Goal: Transaction & Acquisition: Purchase product/service

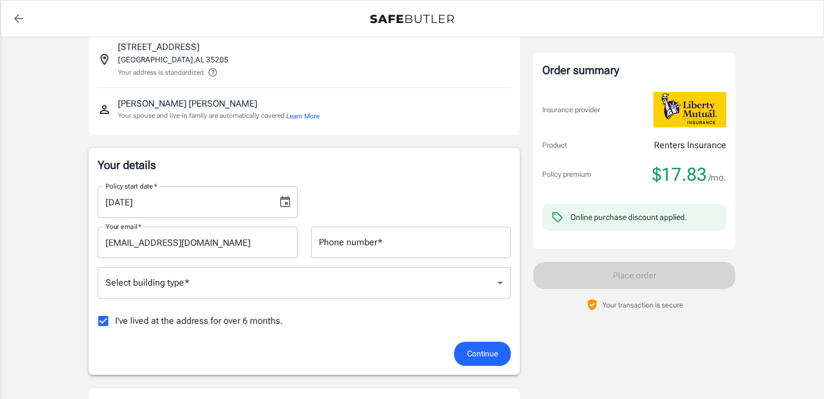
scroll to position [76, 0]
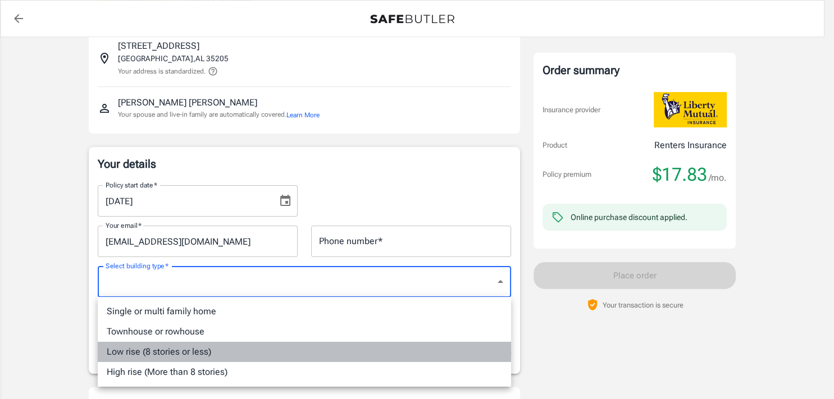
click at [265, 349] on li "Low rise (8 stories or less)" at bounding box center [304, 352] width 413 height 20
type input "lowrise"
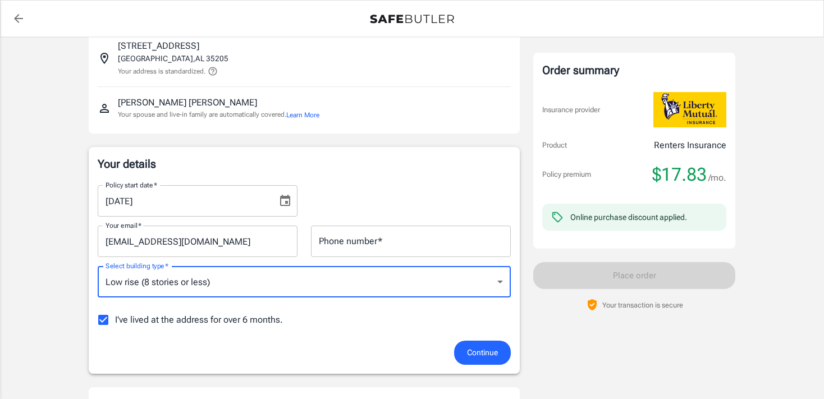
click at [383, 241] on input "Phone number   *" at bounding box center [411, 241] width 200 height 31
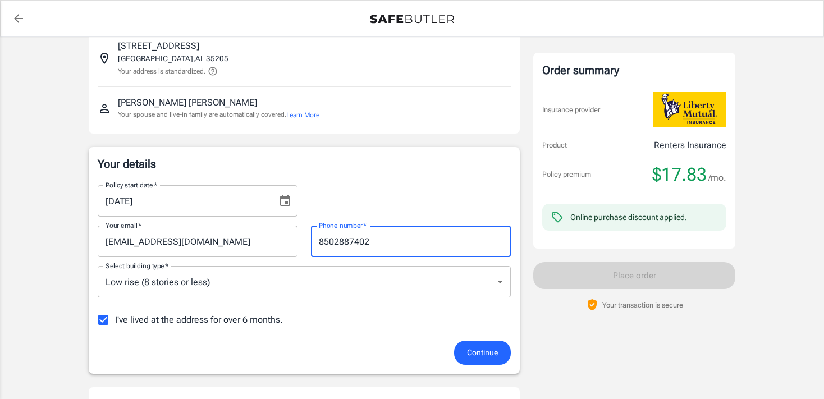
type input "8502887402"
click at [206, 326] on label "I've lived at the address for over 6 months." at bounding box center [186, 320] width 191 height 24
click at [115, 326] on input "I've lived at the address for over 6 months." at bounding box center [103, 320] width 24 height 24
checkbox input "false"
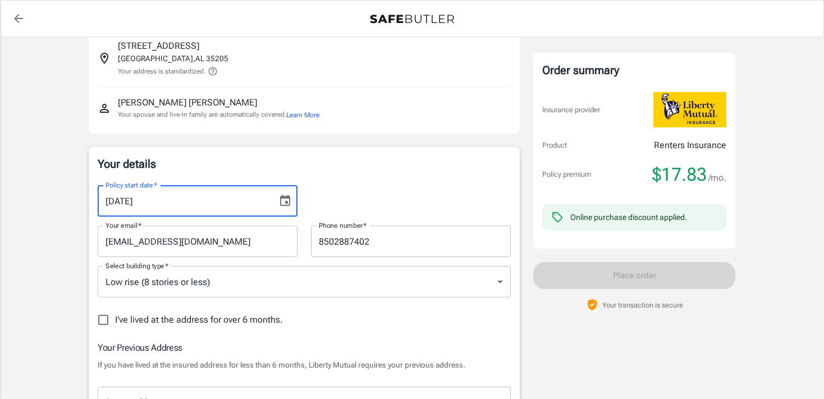
click at [204, 193] on input "[DATE]" at bounding box center [184, 200] width 172 height 31
click at [119, 200] on input "[DATE]" at bounding box center [184, 200] width 172 height 31
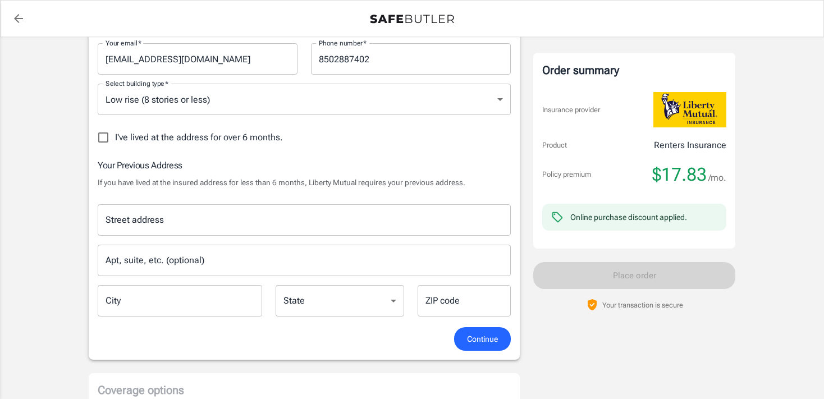
scroll to position [262, 0]
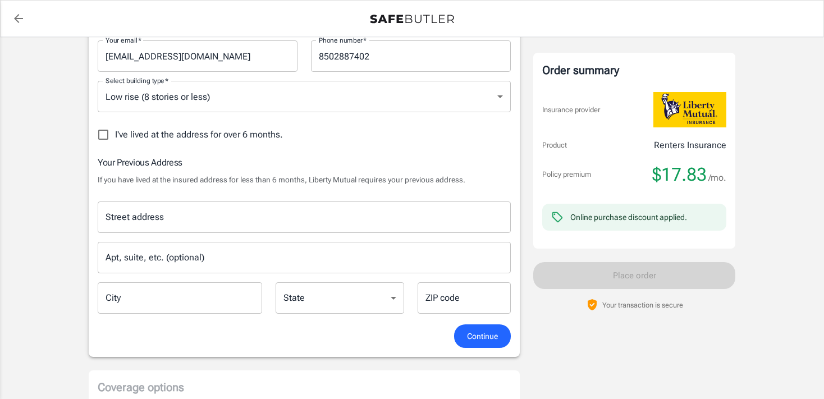
type input "[DATE]"
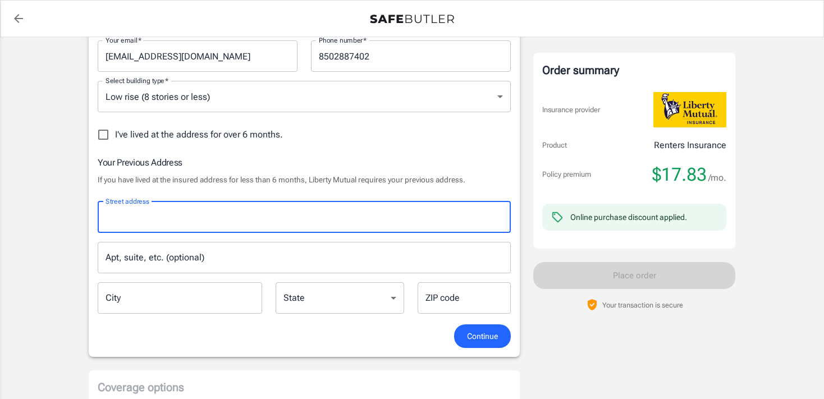
click at [219, 207] on input "Street address" at bounding box center [304, 217] width 403 height 21
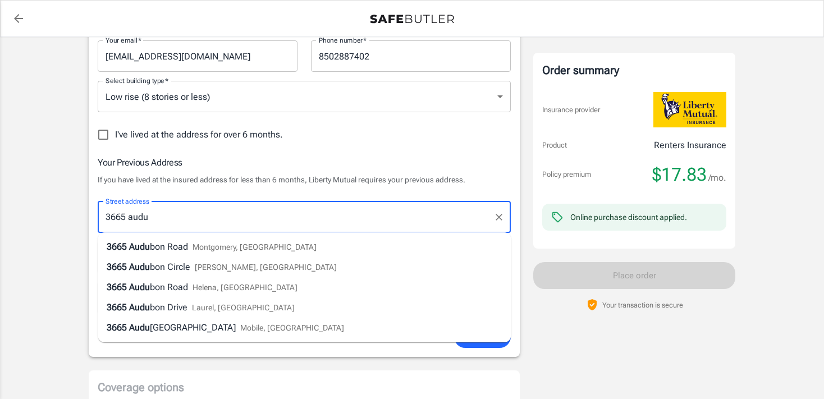
click at [228, 245] on span "Montgomery, [GEOGRAPHIC_DATA]" at bounding box center [255, 246] width 124 height 9
type input "[STREET_ADDRESS]"
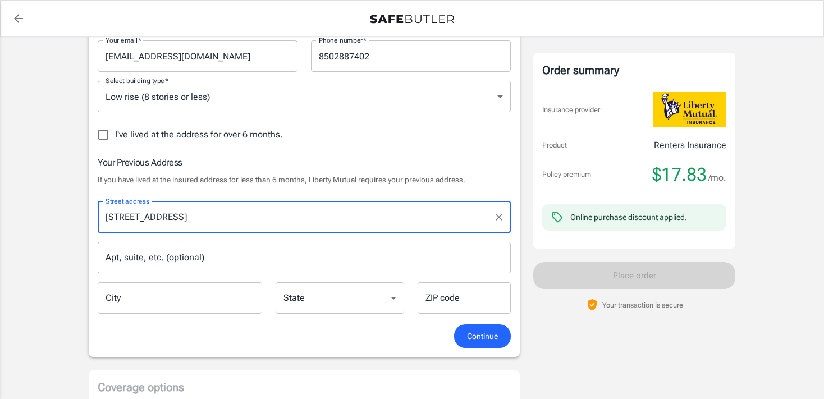
type input "[PERSON_NAME]"
select select "AL"
type input "36111"
type input "[STREET_ADDRESS]"
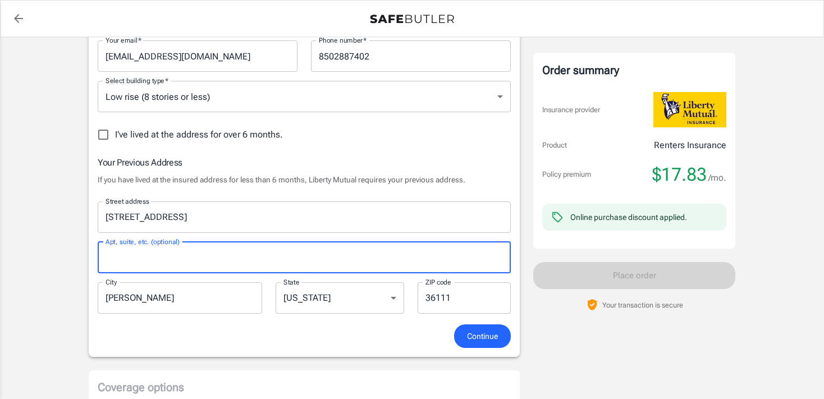
click at [228, 245] on input "Apt, suite, etc. (optional)" at bounding box center [304, 257] width 413 height 31
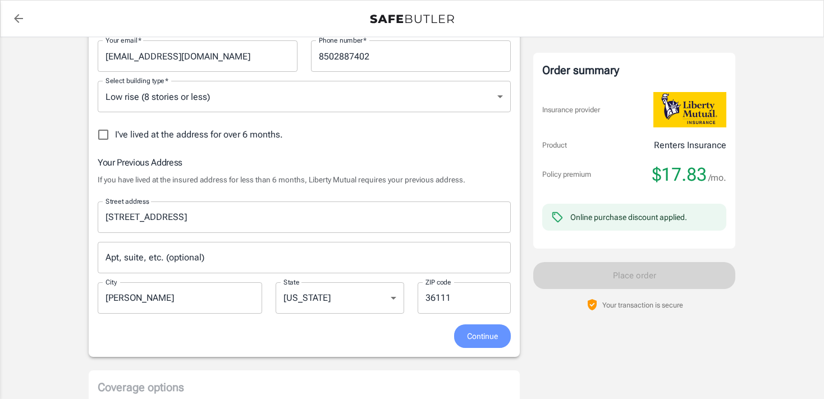
click at [487, 345] on button "Continue" at bounding box center [482, 336] width 57 height 24
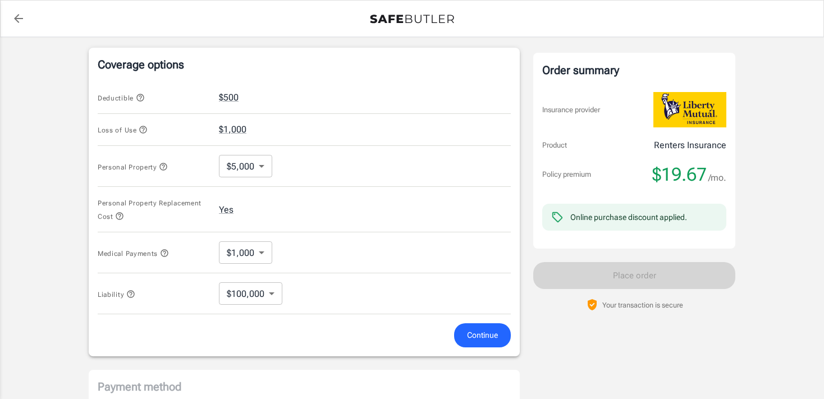
scroll to position [459, 0]
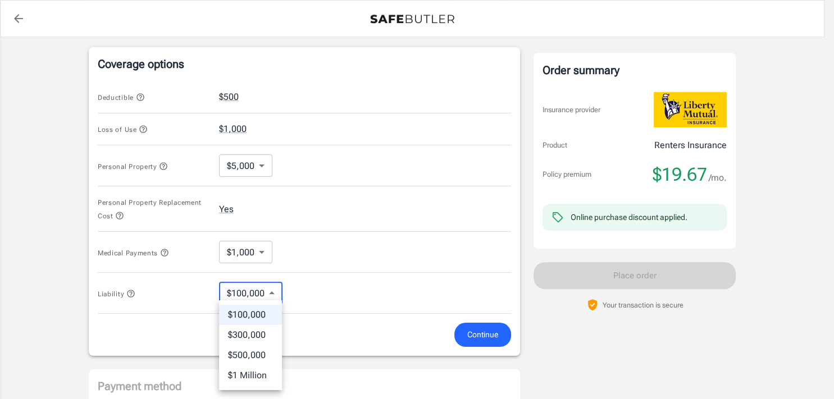
click at [239, 295] on body "Policy premium $ 19.67 /mo Liberty Mutual Renters Insurance [STREET_ADDRESS] Yo…" at bounding box center [417, 93] width 834 height 1104
click at [239, 295] on div at bounding box center [417, 199] width 834 height 399
click at [262, 292] on body "Policy premium $ 19.67 /mo Liberty Mutual Renters Insurance [STREET_ADDRESS] Yo…" at bounding box center [417, 93] width 834 height 1104
click at [253, 372] on li "$1 Million" at bounding box center [250, 375] width 63 height 20
click at [252, 284] on body "Policy premium $ 19.67 /mo Liberty Mutual Renters Insurance [STREET_ADDRESS] Yo…" at bounding box center [417, 93] width 834 height 1104
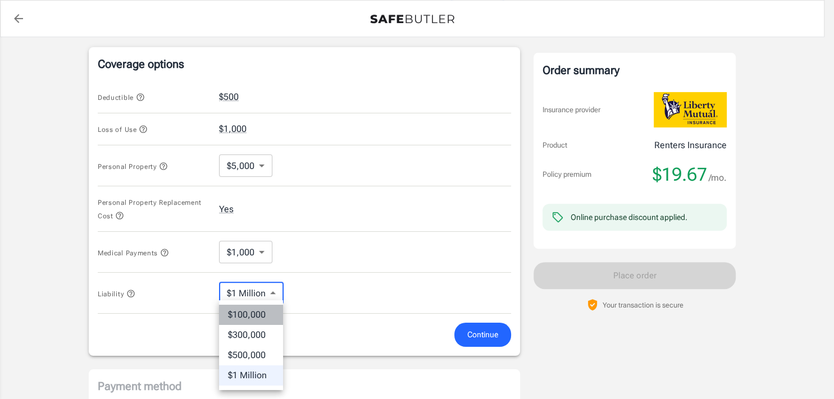
click at [255, 321] on li "$100,000" at bounding box center [251, 315] width 64 height 20
type input "100000"
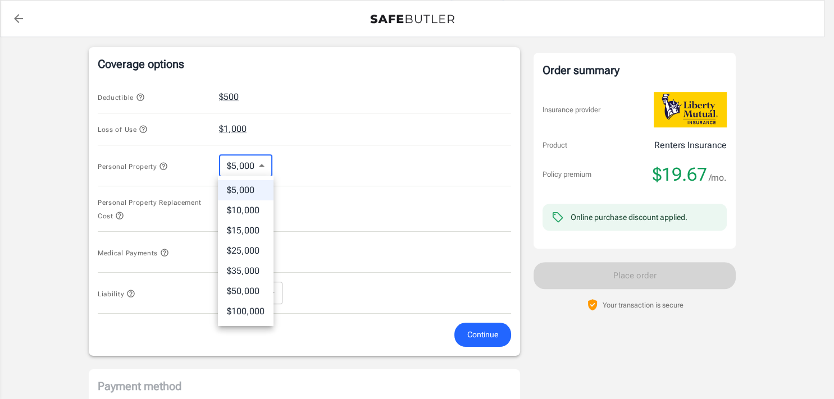
click at [248, 173] on body "Policy premium $ 19.67 /mo Liberty Mutual Renters Insurance [STREET_ADDRESS] Yo…" at bounding box center [417, 93] width 834 height 1104
click at [245, 308] on li "$100,000" at bounding box center [246, 311] width 56 height 20
click at [257, 158] on body "Policy premium $ 19.67 /mo Liberty Mutual Renters Insurance [STREET_ADDRESS] Yo…" at bounding box center [417, 93] width 834 height 1104
click at [232, 192] on li "$5,000" at bounding box center [250, 190] width 63 height 20
type input "5000"
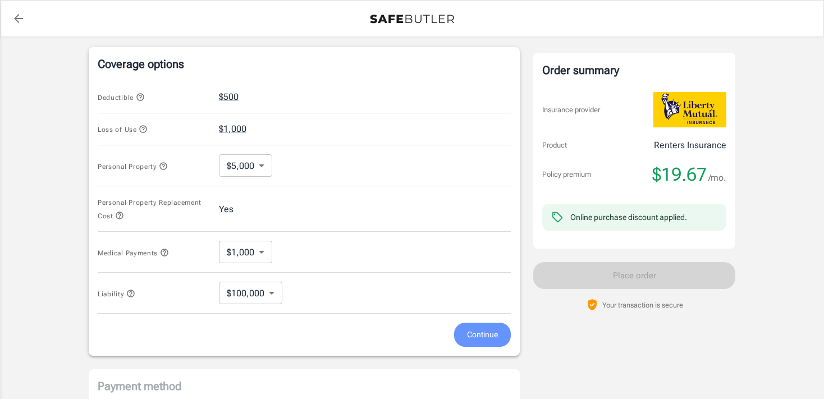
click at [486, 336] on span "Continue" at bounding box center [482, 335] width 31 height 14
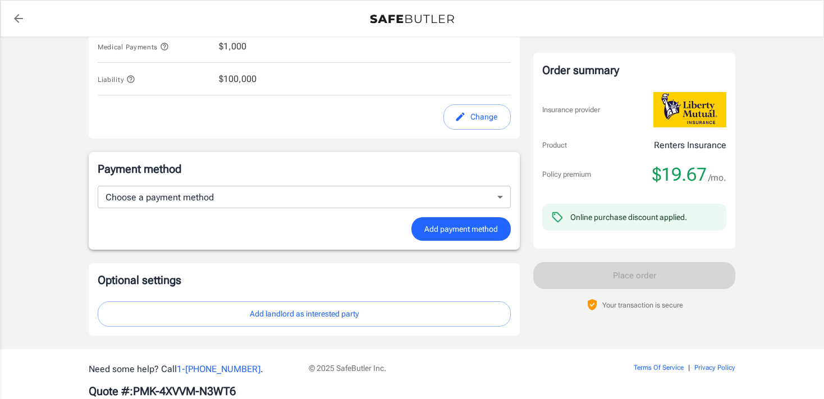
scroll to position [652, 0]
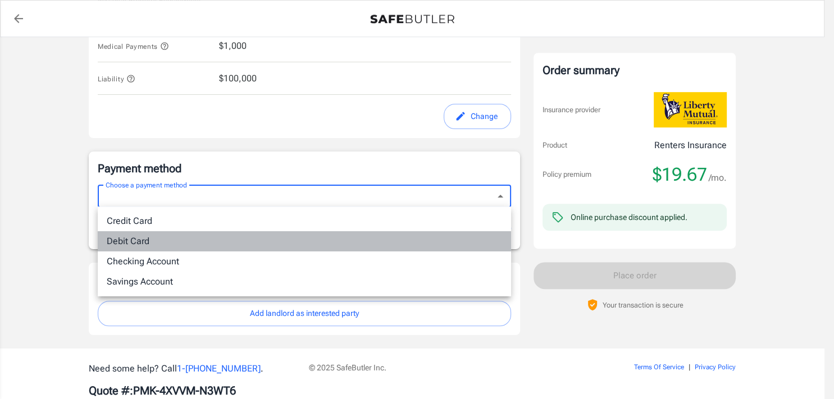
click at [140, 250] on li "Debit Card" at bounding box center [304, 241] width 413 height 20
type input "debit"
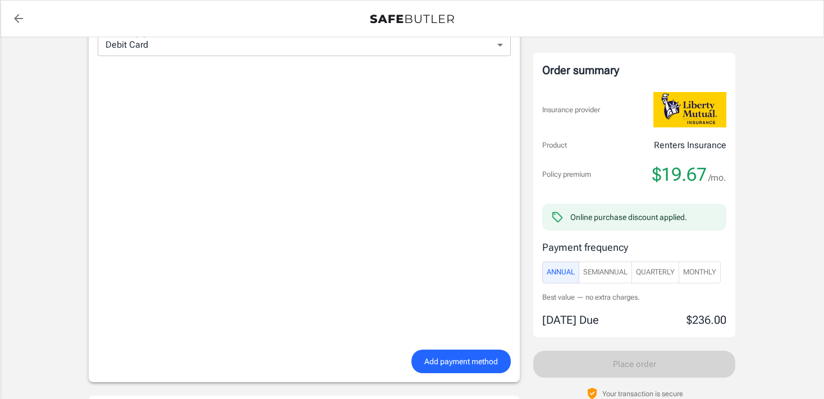
scroll to position [809, 0]
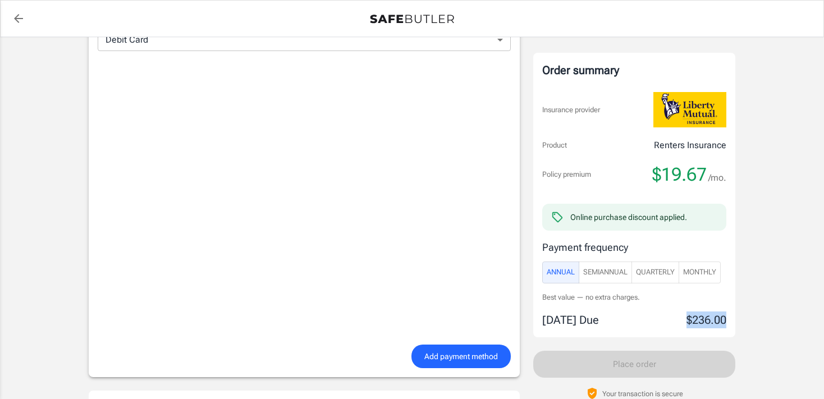
drag, startPoint x: 683, startPoint y: 319, endPoint x: 735, endPoint y: 322, distance: 52.9
click at [735, 322] on div "Order summary Insurance provider Product Renters Insurance Policy premium $19.6…" at bounding box center [634, 195] width 202 height 285
click at [697, 263] on button "Monthly" at bounding box center [700, 273] width 42 height 22
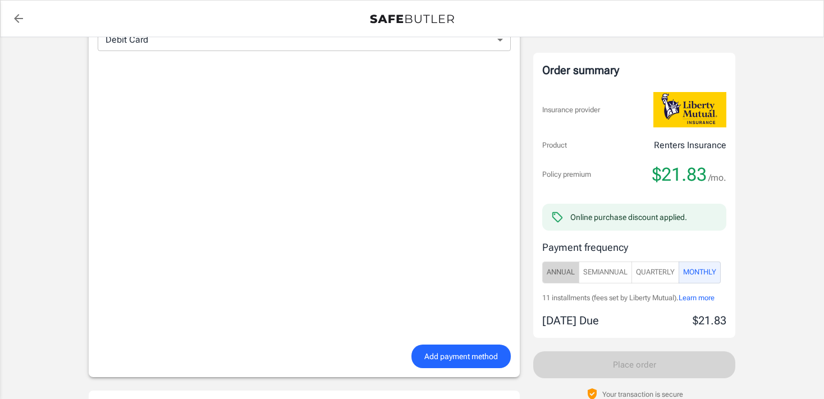
click at [562, 277] on span "Annual" at bounding box center [561, 272] width 28 height 13
click at [703, 267] on span "Monthly" at bounding box center [699, 272] width 33 height 13
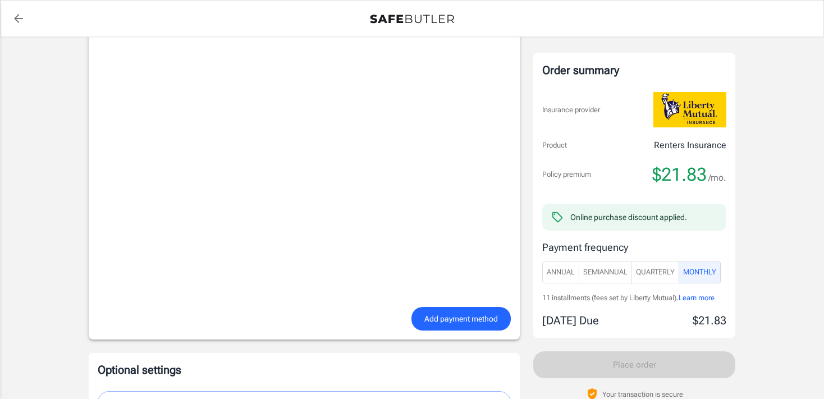
scroll to position [847, 0]
click at [473, 312] on span "Add payment method" at bounding box center [461, 319] width 74 height 14
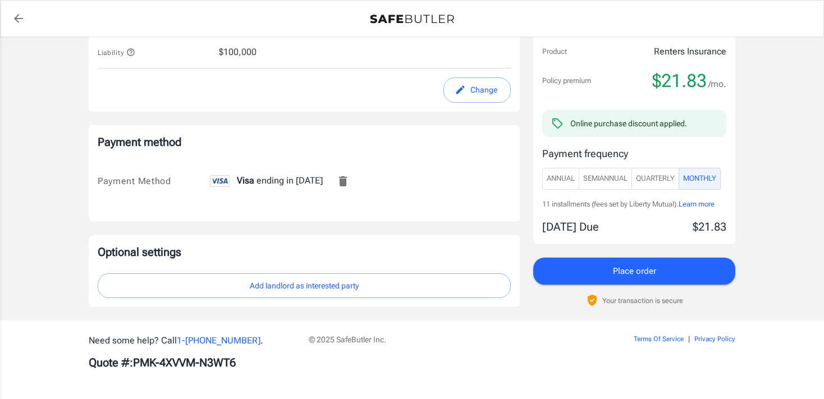
scroll to position [678, 0]
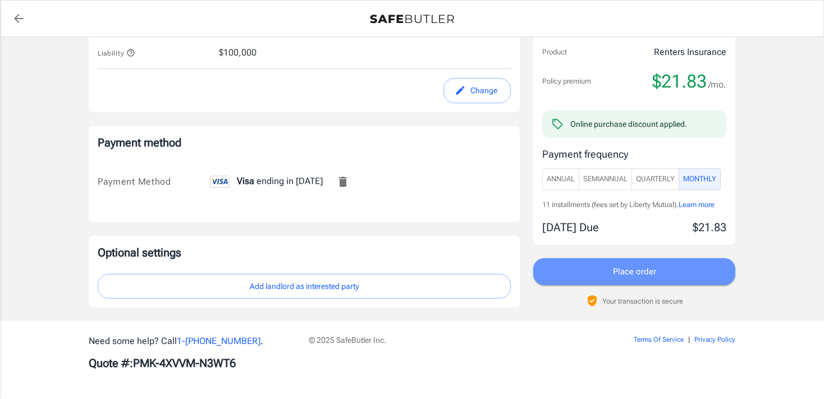
click at [571, 265] on button "Place order" at bounding box center [634, 271] width 202 height 27
